Goal: Task Accomplishment & Management: Use online tool/utility

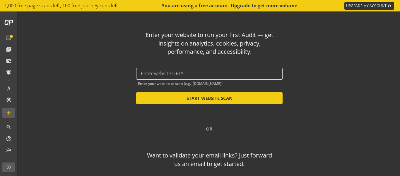
drag, startPoint x: 174, startPoint y: 69, endPoint x: 159, endPoint y: 71, distance: 15.0
click at [160, 70] on div at bounding box center [209, 74] width 137 height 12
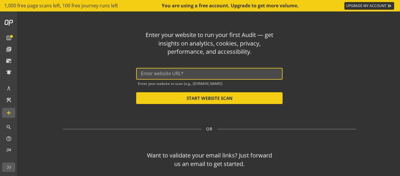
paste input "[URL][DOMAIN_NAME]"
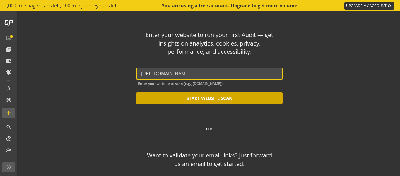
type input "[URL][DOMAIN_NAME]"
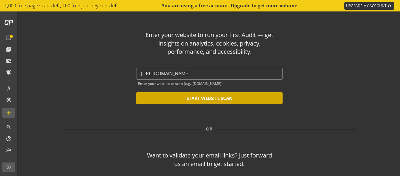
click at [218, 99] on button "START WEBSITE SCAN" at bounding box center [209, 98] width 147 height 12
click at [205, 97] on button "START WEBSITE SCAN" at bounding box center [209, 98] width 147 height 12
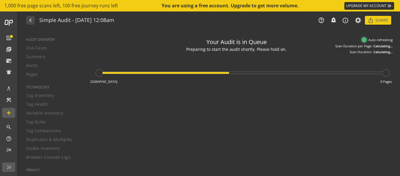
type textarea "Notes can include: -a description of what this audit is validating -changes in …"
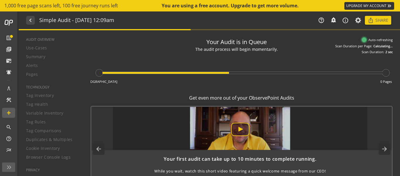
click at [270, 82] on div "In Queue 0 Pages" at bounding box center [242, 71] width 302 height 34
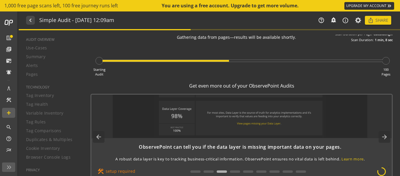
scroll to position [6, 0]
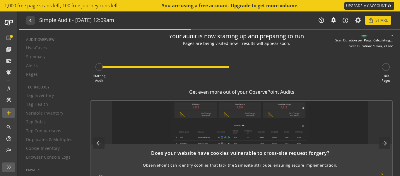
click at [386, 61] on div "Starting Audit 100 Pages" at bounding box center [242, 65] width 302 height 34
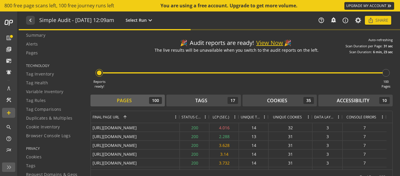
scroll to position [9, 0]
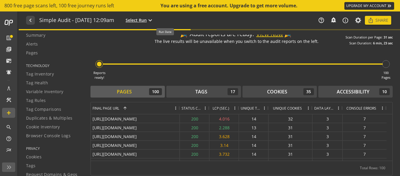
click at [154, 18] on mat-icon "expand_more" at bounding box center [150, 20] width 7 height 7
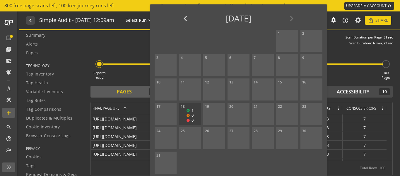
click at [144, 40] on div at bounding box center [200, 88] width 400 height 176
